Goal: Task Accomplishment & Management: Use online tool/utility

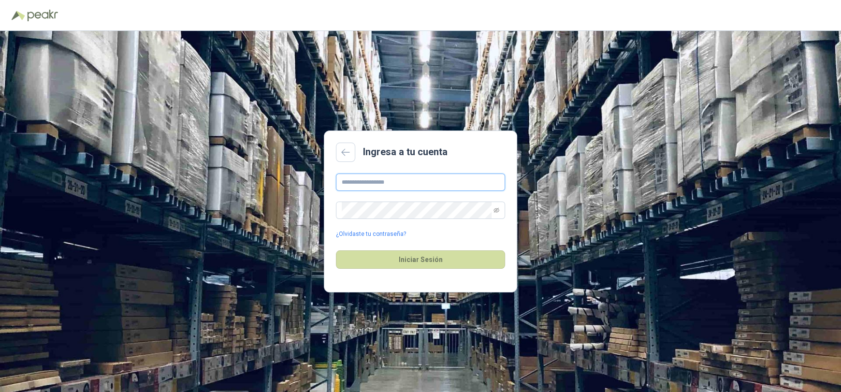
click at [358, 183] on input "text" at bounding box center [420, 182] width 169 height 17
type input "**********"
click at [495, 210] on icon "eye-invisible" at bounding box center [496, 210] width 6 height 6
click at [417, 263] on button "Iniciar Sesión" at bounding box center [420, 259] width 169 height 18
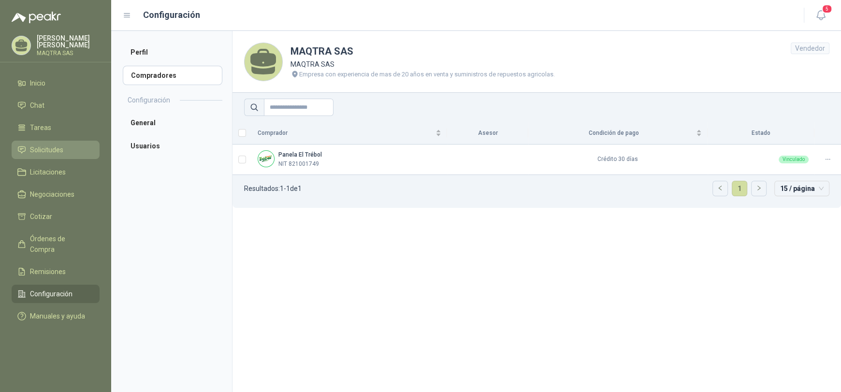
click at [56, 151] on span "Solicitudes" at bounding box center [46, 150] width 33 height 11
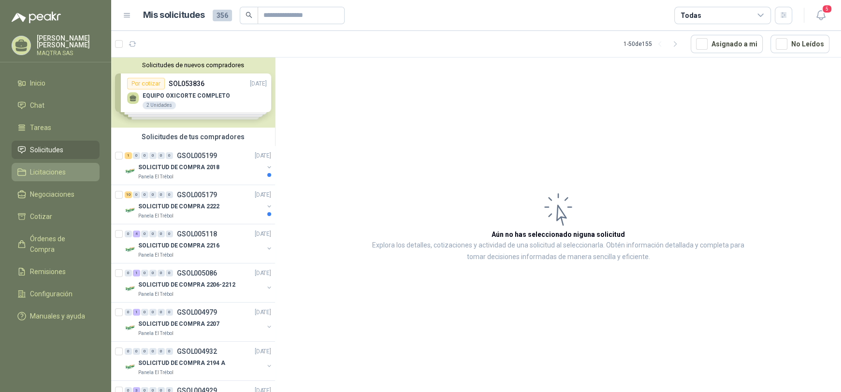
click at [40, 173] on span "Licitaciones" at bounding box center [48, 172] width 36 height 11
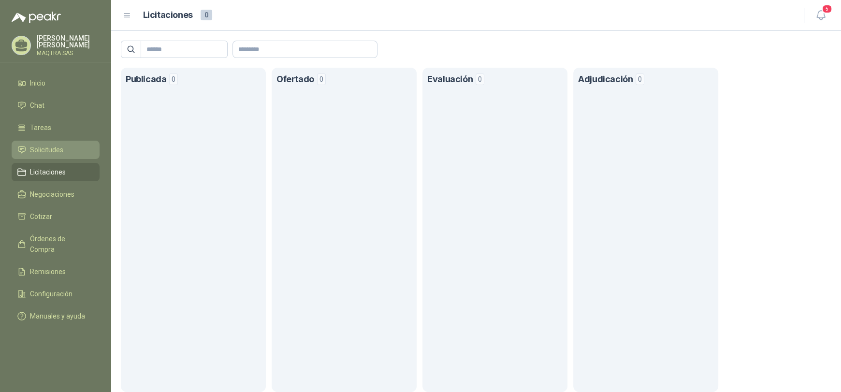
click at [45, 148] on span "Solicitudes" at bounding box center [46, 150] width 33 height 11
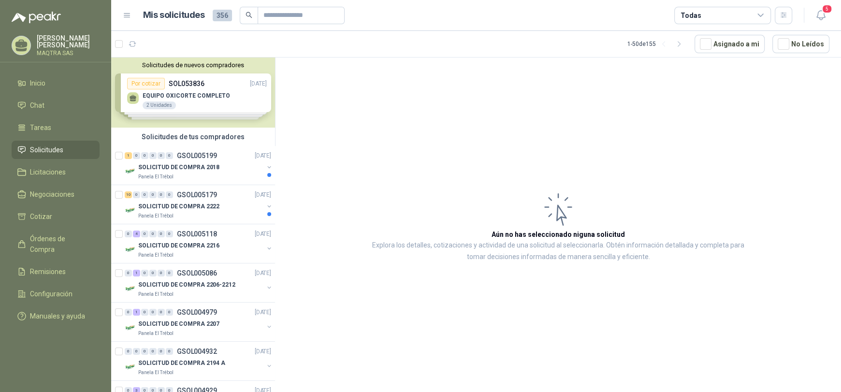
click at [155, 83] on div "Solicitudes de nuevos compradores Por cotizar SOL053836 [DATE] EQUIPO OXICORTE …" at bounding box center [193, 93] width 164 height 70
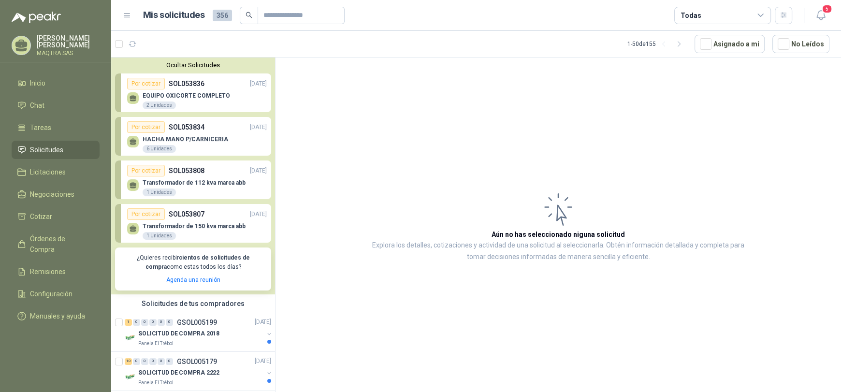
click at [152, 84] on div "Por cotizar" at bounding box center [146, 84] width 38 height 12
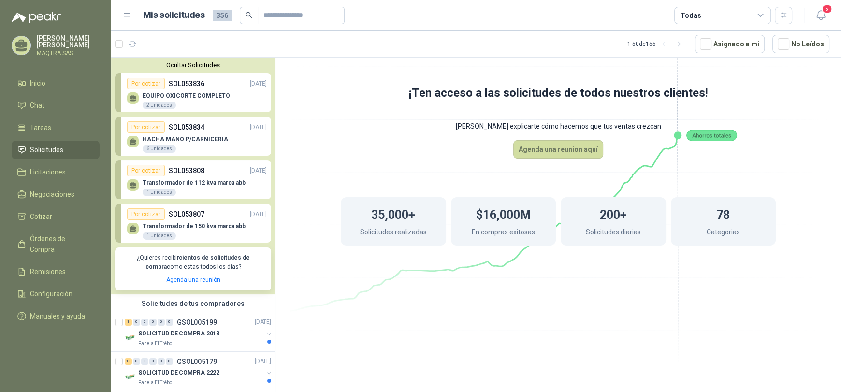
click at [160, 108] on div "2 Unidades" at bounding box center [159, 106] width 33 height 8
click at [150, 336] on p "SOLICITUD DE COMPRA 2018" at bounding box center [178, 333] width 81 height 9
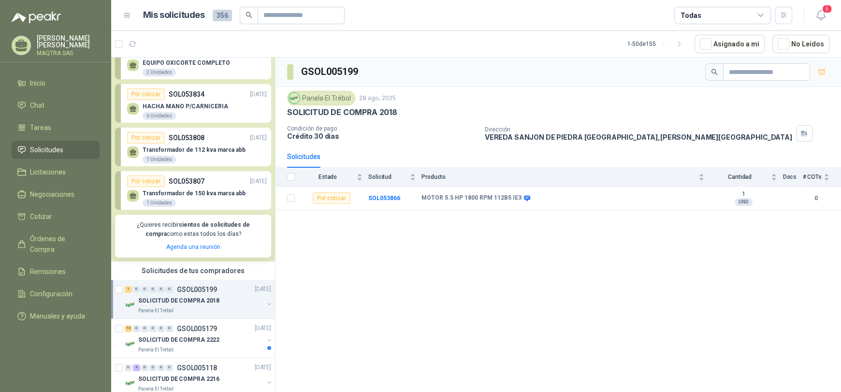
scroll to position [48, 0]
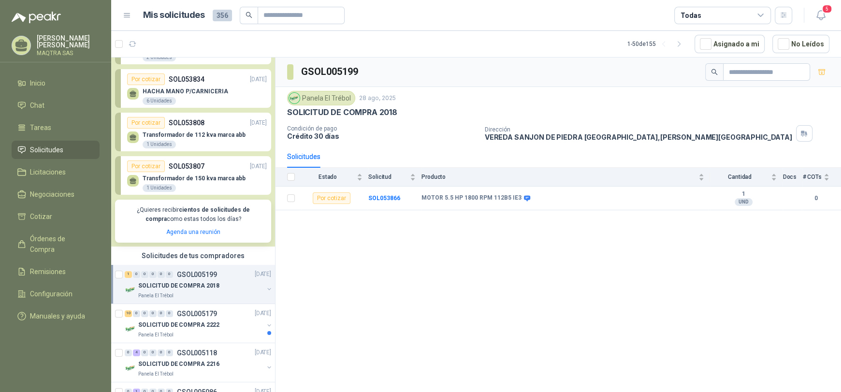
click at [36, 147] on span "Solicitudes" at bounding box center [46, 150] width 33 height 11
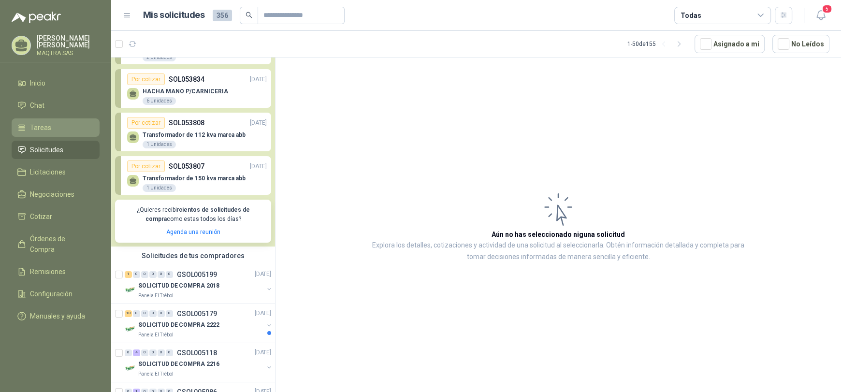
click at [37, 124] on span "Tareas" at bounding box center [40, 127] width 21 height 11
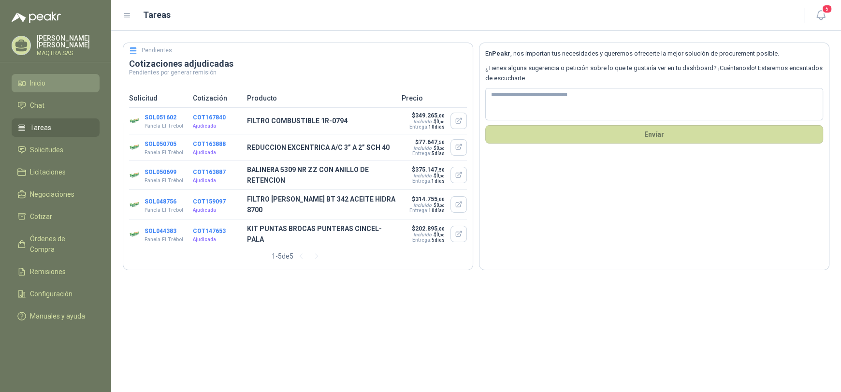
click at [51, 83] on li "Inicio" at bounding box center [55, 83] width 76 height 11
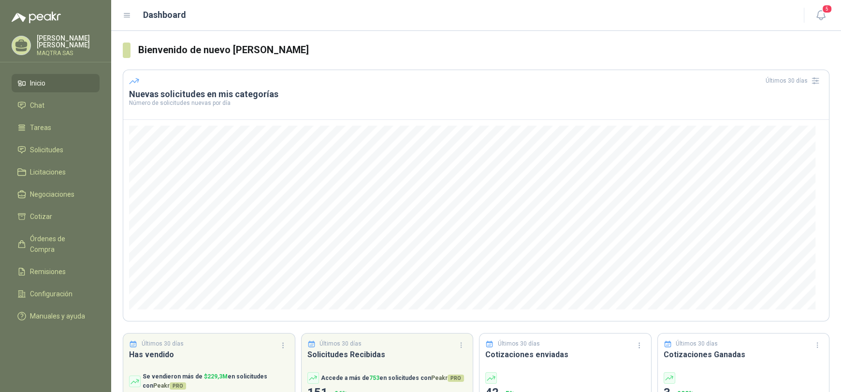
scroll to position [44, 0]
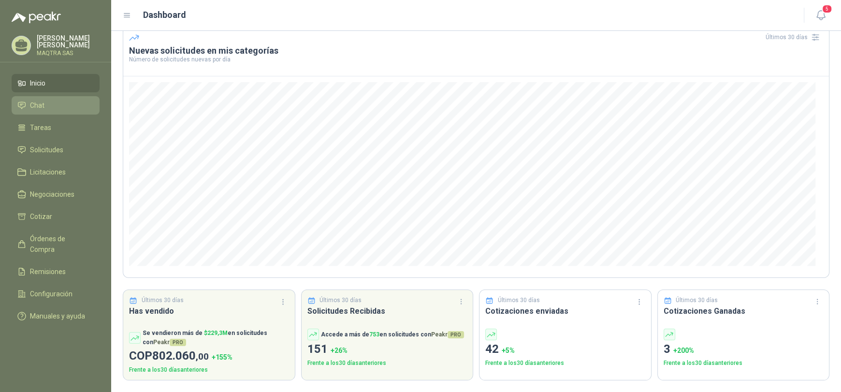
click at [54, 105] on li "Chat" at bounding box center [55, 105] width 76 height 11
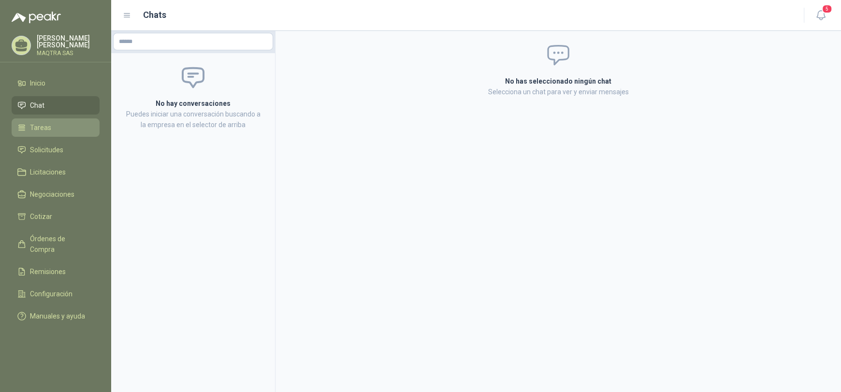
click at [56, 127] on li "Tareas" at bounding box center [55, 127] width 76 height 11
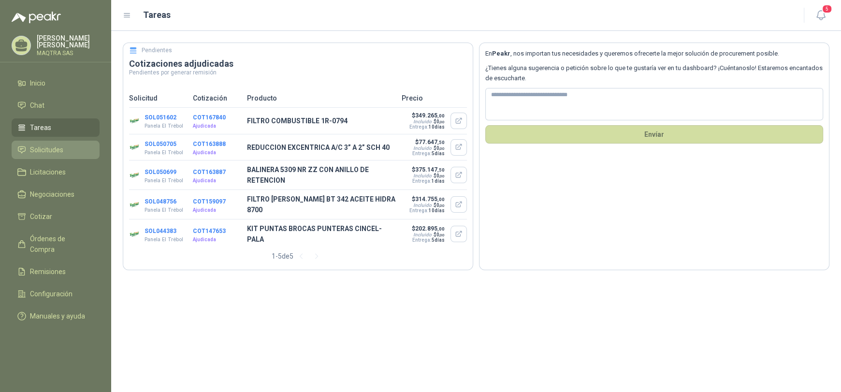
click at [55, 145] on span "Solicitudes" at bounding box center [46, 150] width 33 height 11
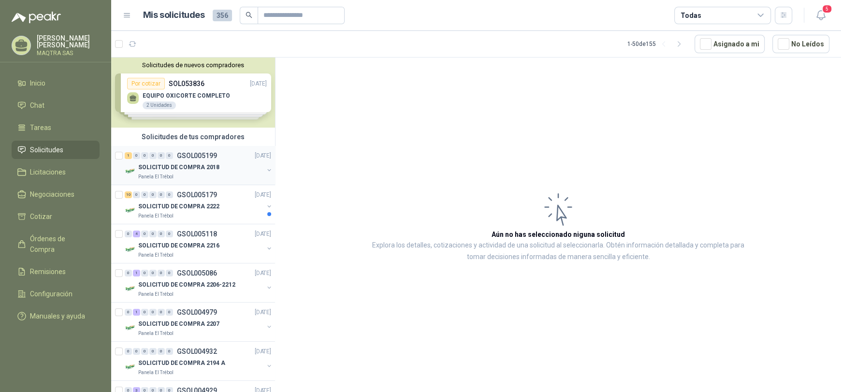
click at [148, 169] on p "SOLICITUD DE COMPRA 2018" at bounding box center [178, 167] width 81 height 9
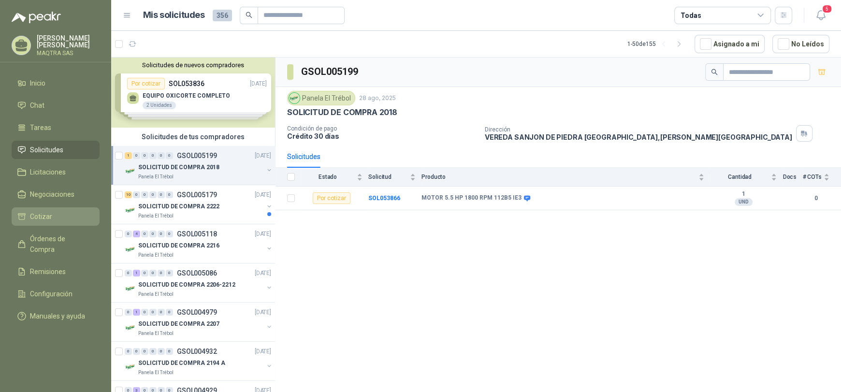
click at [32, 216] on span "Cotizar" at bounding box center [41, 216] width 22 height 11
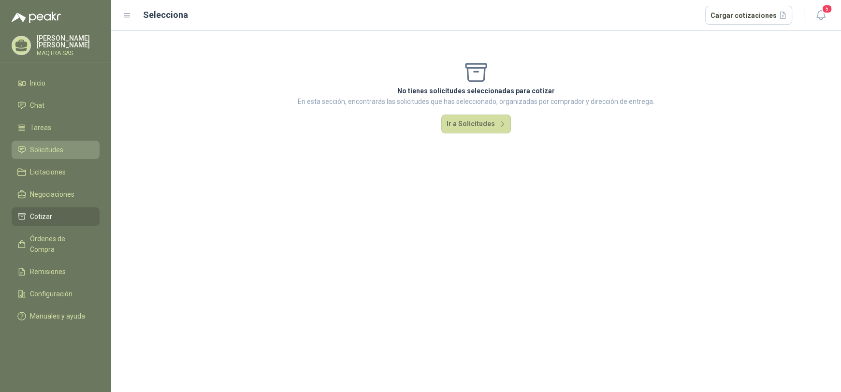
click at [56, 147] on span "Solicitudes" at bounding box center [46, 150] width 33 height 11
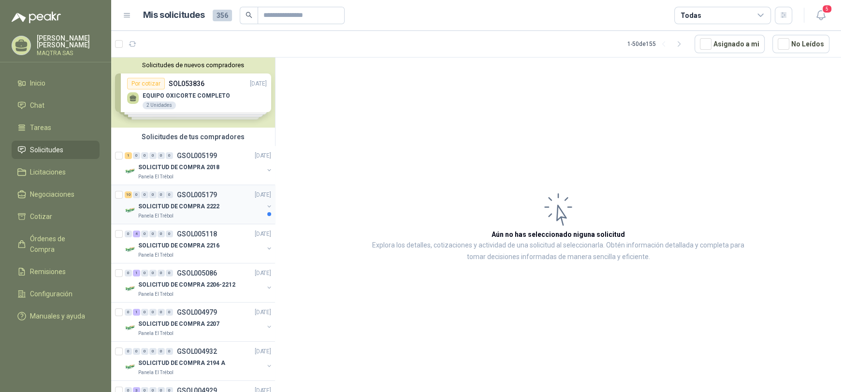
click at [156, 212] on p "Panela El Trébol" at bounding box center [155, 216] width 35 height 8
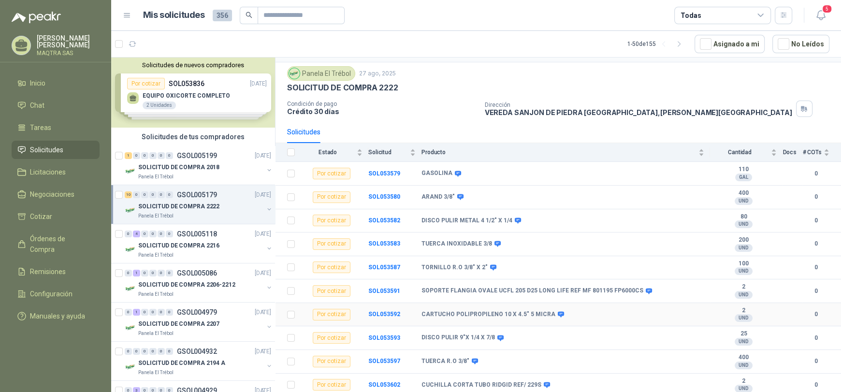
scroll to position [29, 0]
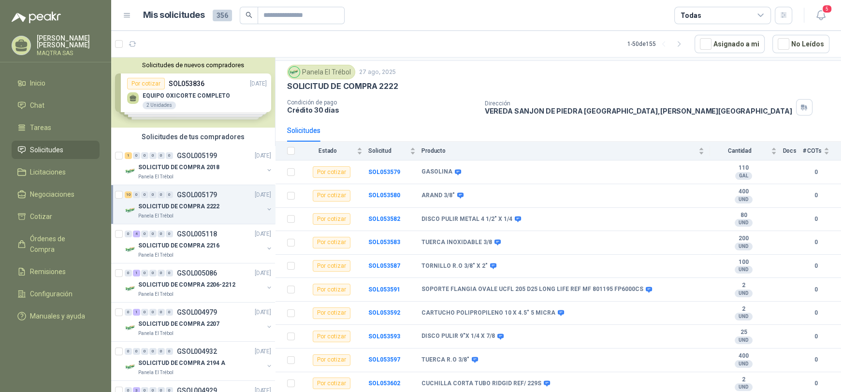
click at [42, 148] on span "Solicitudes" at bounding box center [46, 150] width 33 height 11
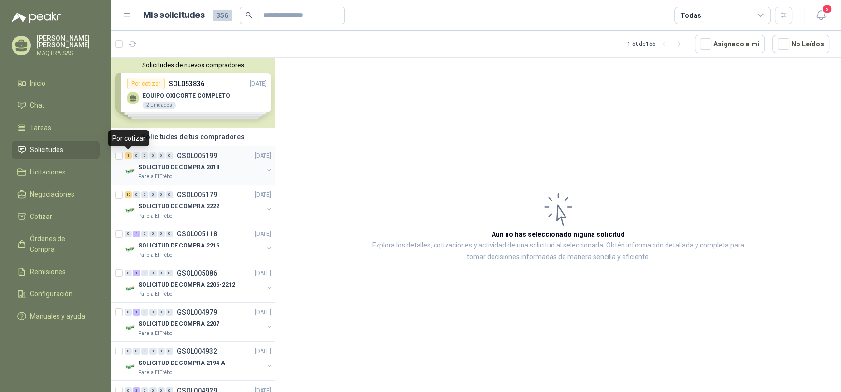
click at [129, 156] on div "1" at bounding box center [128, 155] width 7 height 7
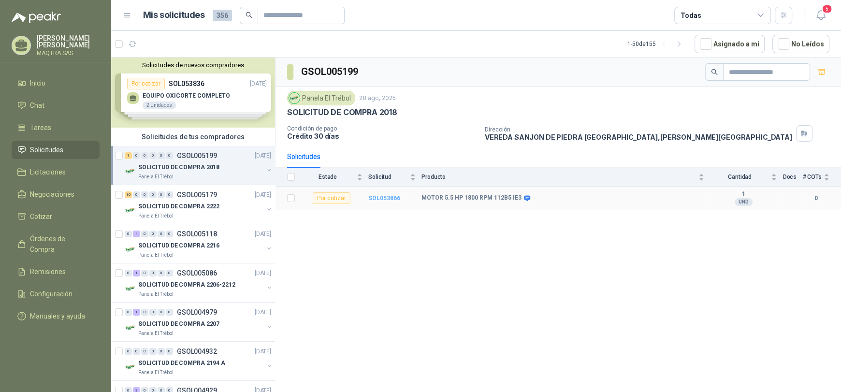
click at [384, 196] on b "SOL053866" at bounding box center [384, 198] width 32 height 7
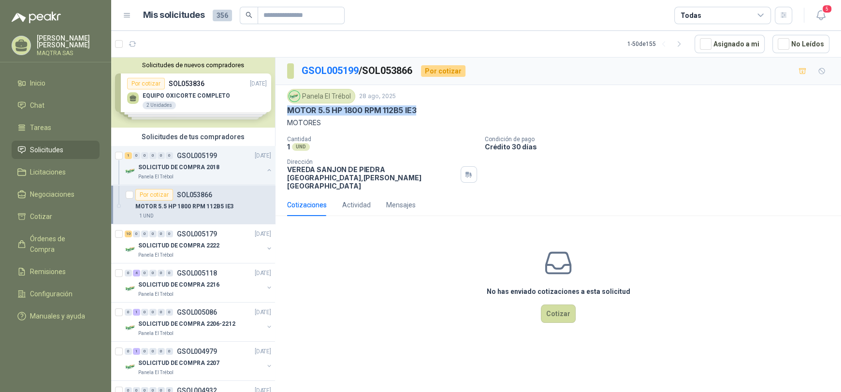
drag, startPoint x: 289, startPoint y: 110, endPoint x: 417, endPoint y: 107, distance: 128.6
click at [417, 107] on div "MOTOR 5.5 HP 1800 RPM 112B5 IE3" at bounding box center [558, 110] width 542 height 10
copy p "MOTOR 5.5 HP 1800 RPM 112B5 IE3"
click at [385, 70] on p "GSOL005199 / SOL053866" at bounding box center [358, 70] width 112 height 15
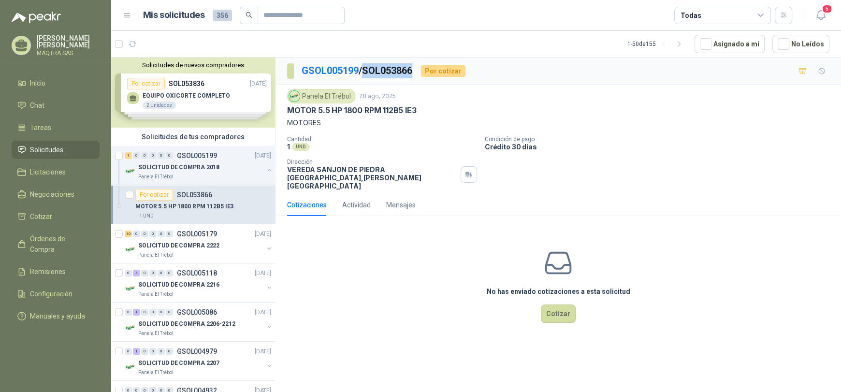
copy p "SOL053866"
click at [317, 70] on link "GSOL005199" at bounding box center [330, 71] width 57 height 12
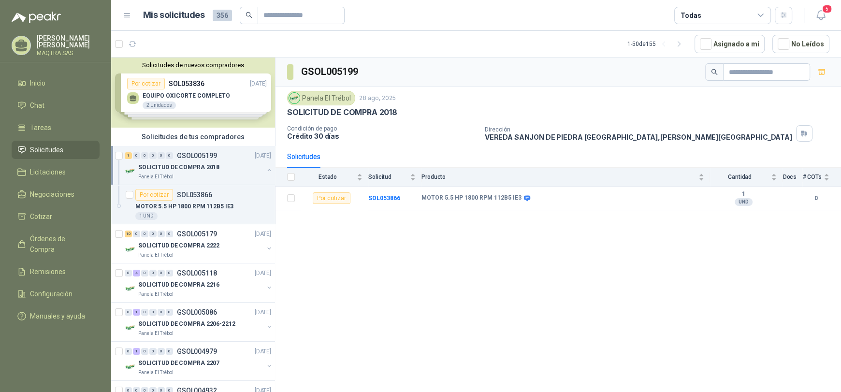
click at [337, 70] on h3 "GSOL005199" at bounding box center [330, 71] width 58 height 15
copy h3 "GSOL005199"
click at [129, 156] on div "1" at bounding box center [128, 155] width 7 height 7
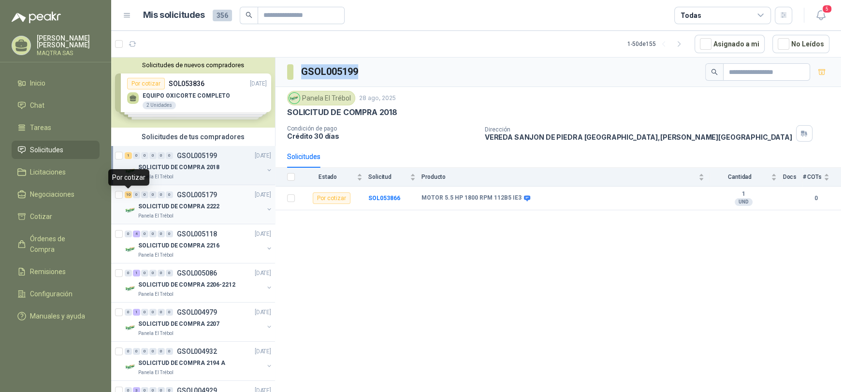
click at [130, 194] on div "10" at bounding box center [128, 194] width 7 height 7
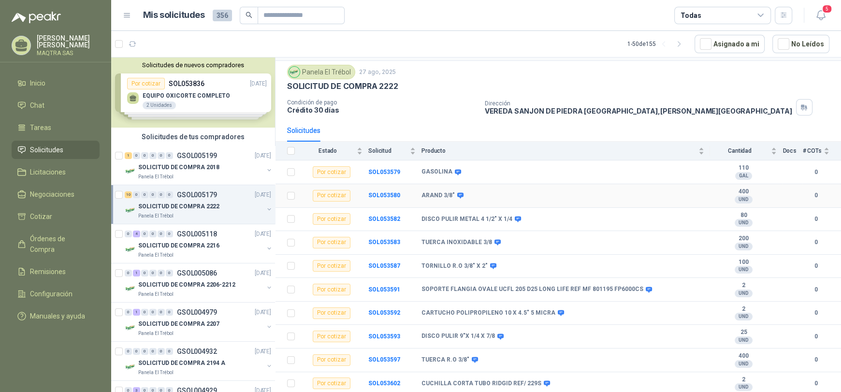
scroll to position [29, 0]
drag, startPoint x: 302, startPoint y: 163, endPoint x: 731, endPoint y: 414, distance: 497.1
click at [731, 392] on html "[PERSON_NAME] MAQTRA SAS Inicio Chat Tareas Solicitudes Licitaciones Negociacio…" at bounding box center [420, 196] width 841 height 392
copy table "Estado Solicitud Producto Cantidad Docs # COTs"
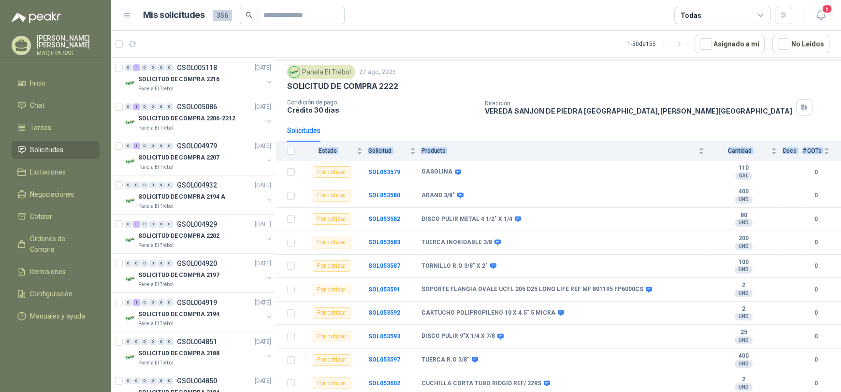
scroll to position [0, 0]
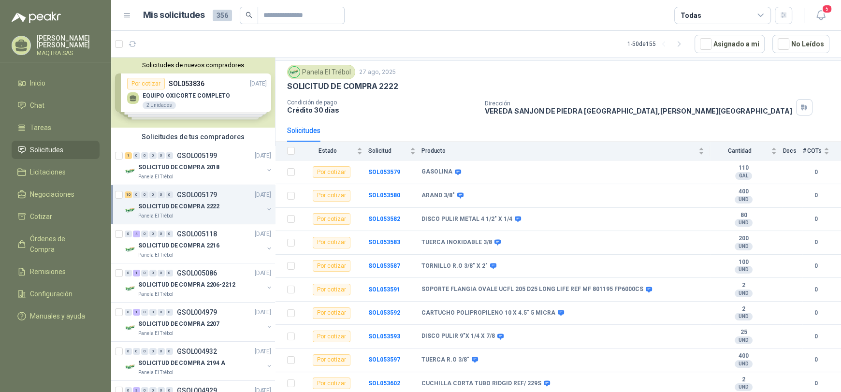
click at [141, 83] on div "Solicitudes de nuevos compradores Por cotizar SOL053836 [DATE] EQUIPO OXICORTE …" at bounding box center [193, 93] width 164 height 70
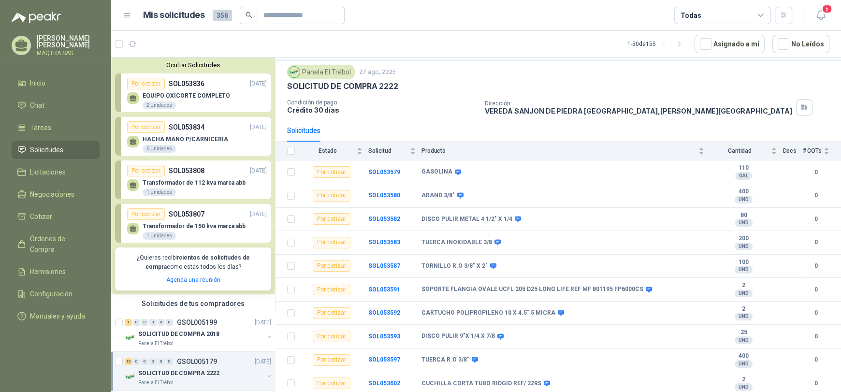
click at [146, 128] on div "Por cotizar" at bounding box center [146, 127] width 38 height 12
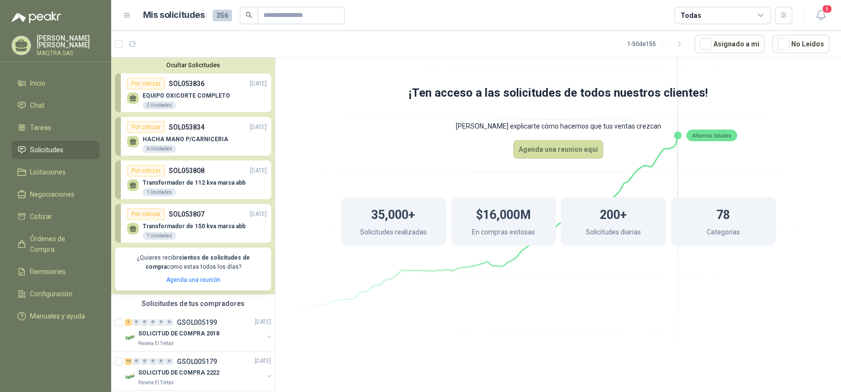
click at [145, 173] on div "Por cotizar" at bounding box center [146, 171] width 38 height 12
click at [145, 172] on div "Por cotizar" at bounding box center [146, 171] width 38 height 12
click at [143, 218] on div "Por cotizar" at bounding box center [146, 214] width 38 height 12
click at [291, 314] on icon at bounding box center [558, 165] width 541 height 457
click at [181, 62] on button "Ocultar Solicitudes" at bounding box center [193, 64] width 156 height 7
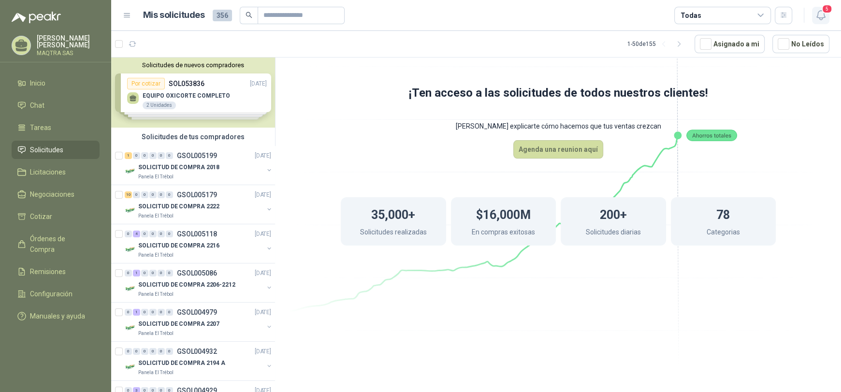
click at [826, 12] on span "5" at bounding box center [827, 8] width 11 height 9
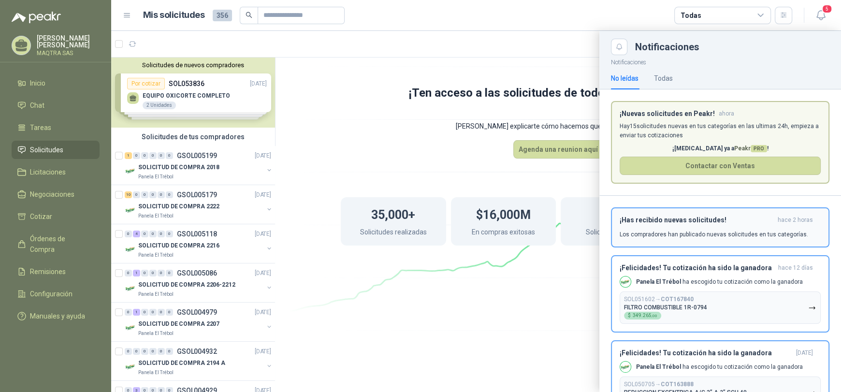
click at [677, 224] on h3 "¡Has recibido nuevas solicitudes!" at bounding box center [697, 220] width 154 height 8
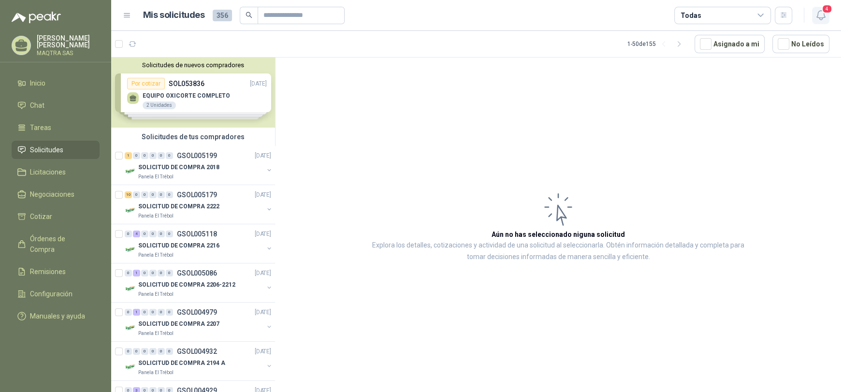
click at [825, 11] on span "4" at bounding box center [827, 8] width 11 height 9
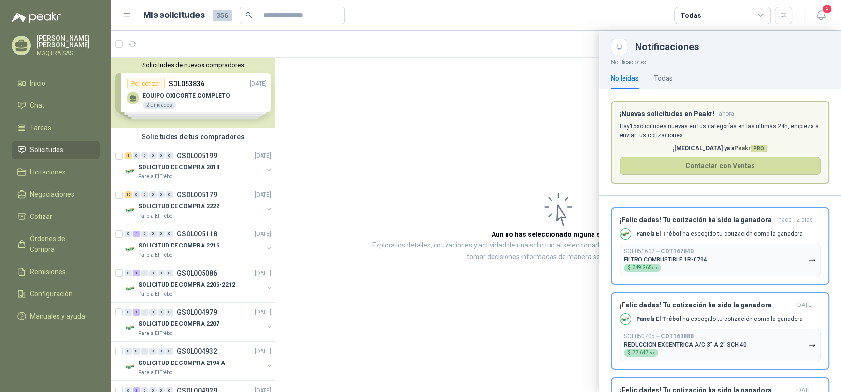
click at [693, 118] on article "¡Nuevas solicitudes en Peakr! ahora Hay 15 solicitudes nuevas en tus categorías…" at bounding box center [720, 142] width 218 height 83
click at [677, 121] on article "¡Nuevas solicitudes en Peakr! ahora Hay 15 solicitudes nuevas en tus categorías…" at bounding box center [720, 142] width 218 height 83
click at [565, 103] on div at bounding box center [476, 211] width 730 height 361
